Goal: Task Accomplishment & Management: Use online tool/utility

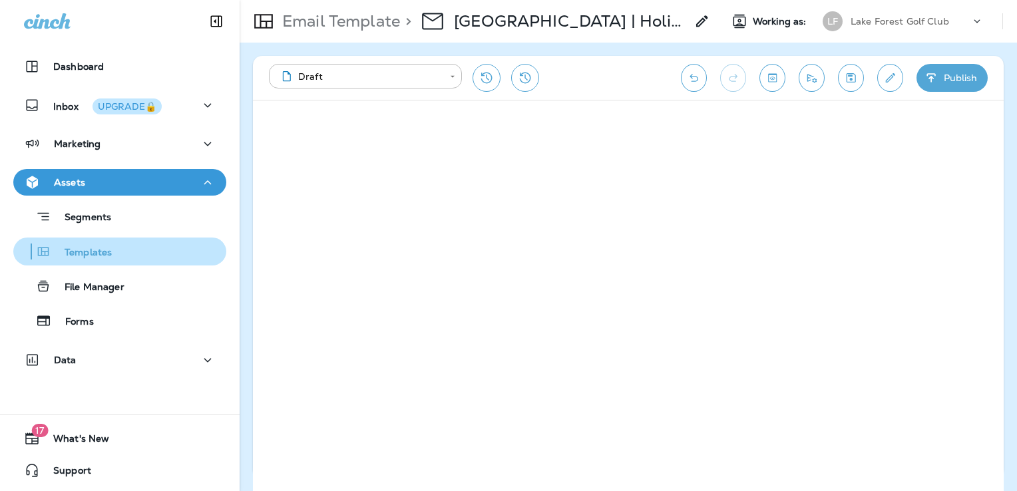
click at [122, 252] on div "Templates" at bounding box center [120, 252] width 202 height 20
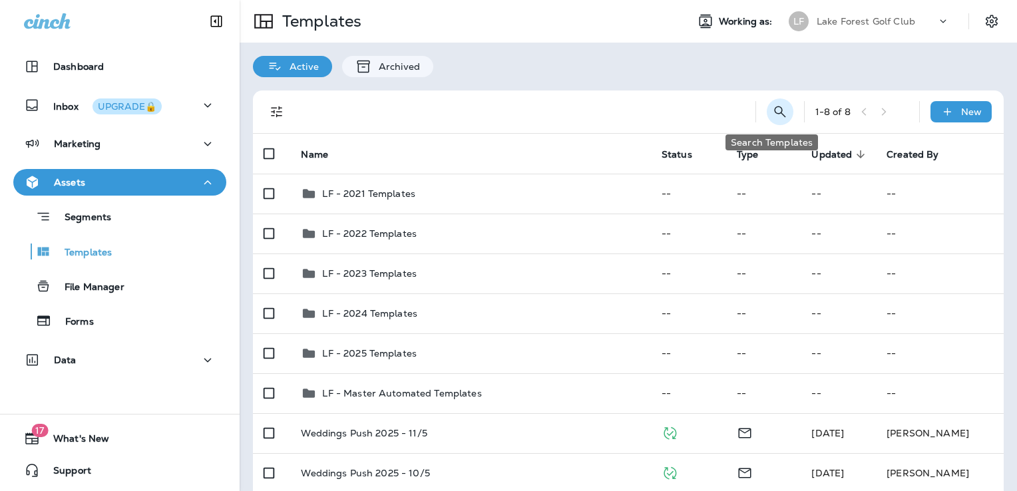
click at [772, 114] on icon "Search Templates" at bounding box center [780, 112] width 16 height 16
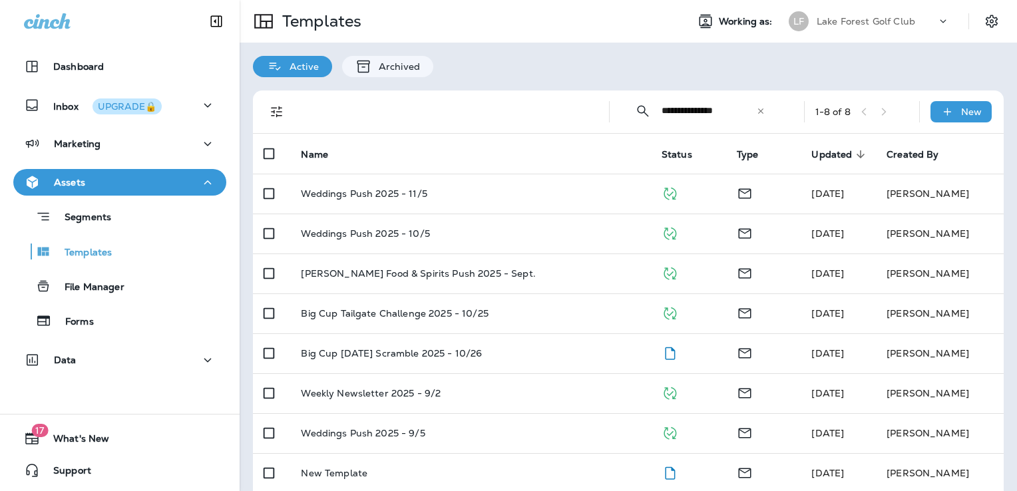
type input "**********"
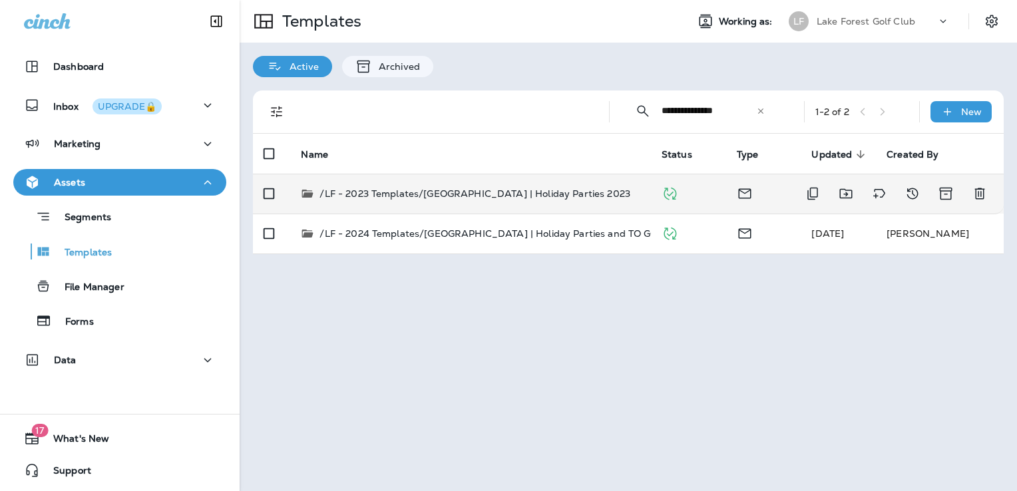
click at [534, 198] on p "/LF - 2023 Templates/[GEOGRAPHIC_DATA] | Holiday Parties 2023" at bounding box center [475, 193] width 311 height 13
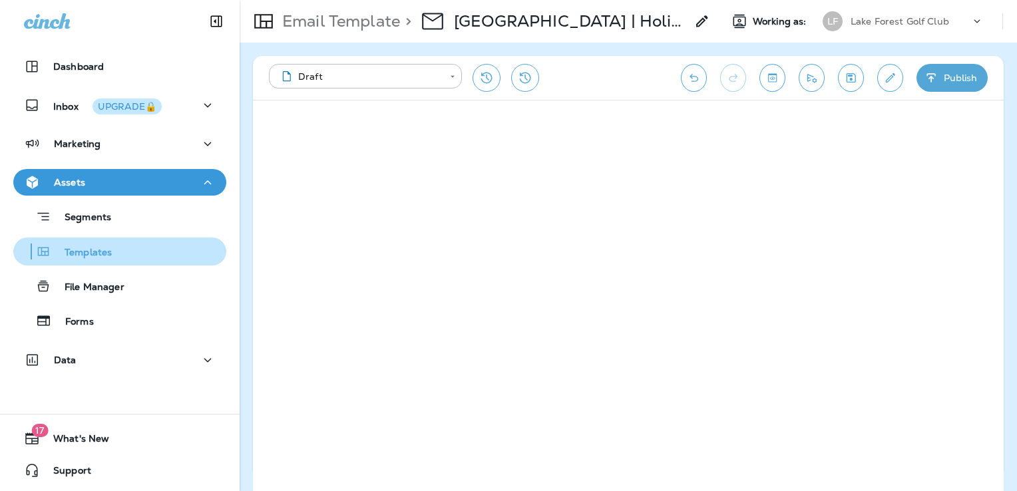
click at [136, 260] on div "Templates" at bounding box center [120, 252] width 202 height 20
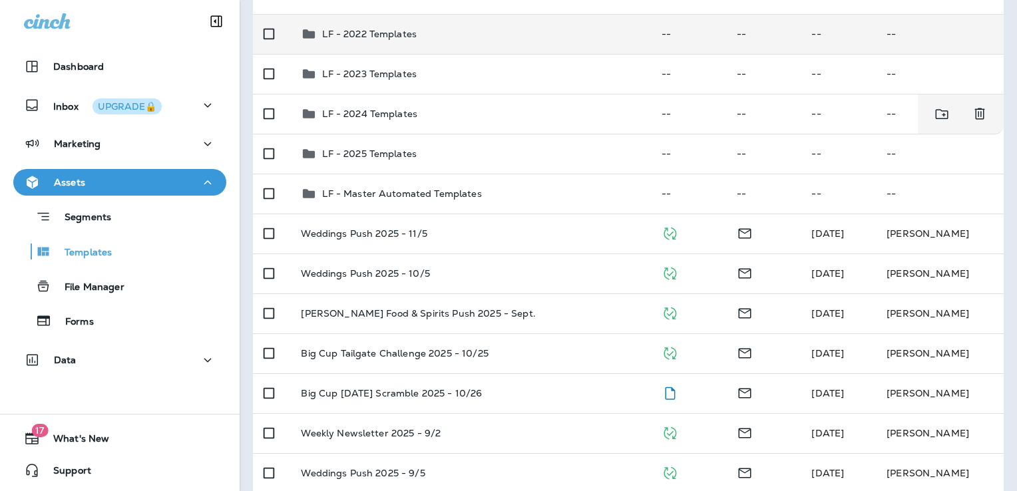
scroll to position [255, 0]
